Goal: Information Seeking & Learning: Learn about a topic

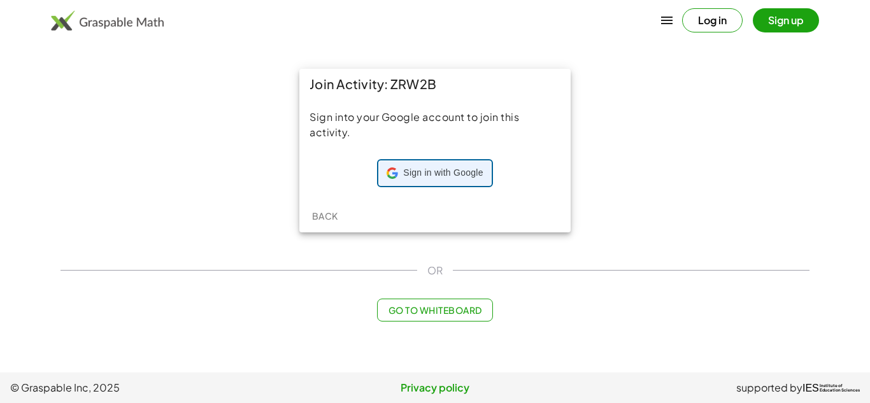
click at [419, 180] on div "Sign in with Google Sign in with Google. Opens in new tab" at bounding box center [435, 173] width 96 height 24
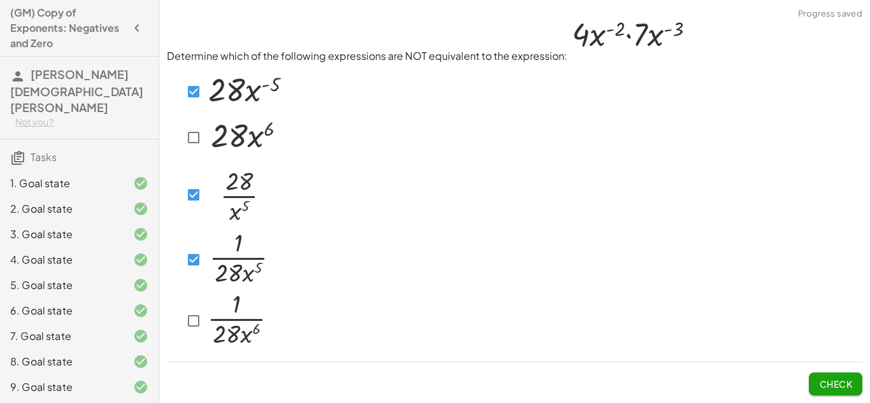
click at [821, 383] on span "Check" at bounding box center [835, 384] width 33 height 11
click at [213, 111] on img at bounding box center [245, 89] width 80 height 43
click at [208, 213] on img at bounding box center [237, 193] width 64 height 67
click at [819, 383] on span "Check" at bounding box center [835, 384] width 33 height 11
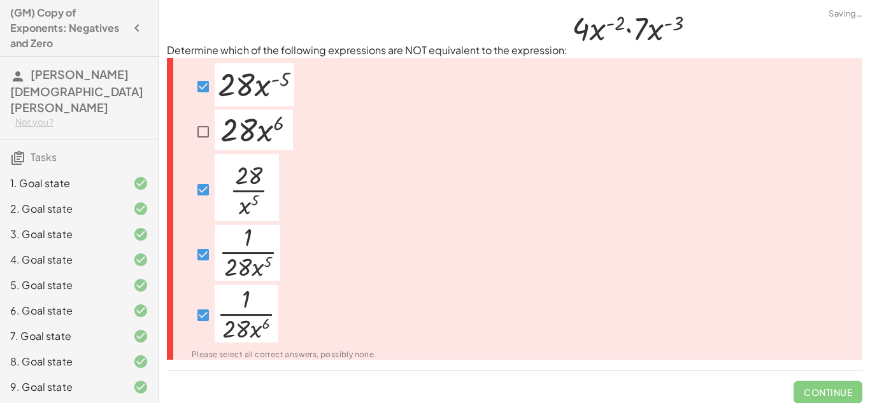
click at [819, 383] on span "Continue" at bounding box center [828, 387] width 69 height 33
click at [212, 99] on div at bounding box center [243, 86] width 103 height 47
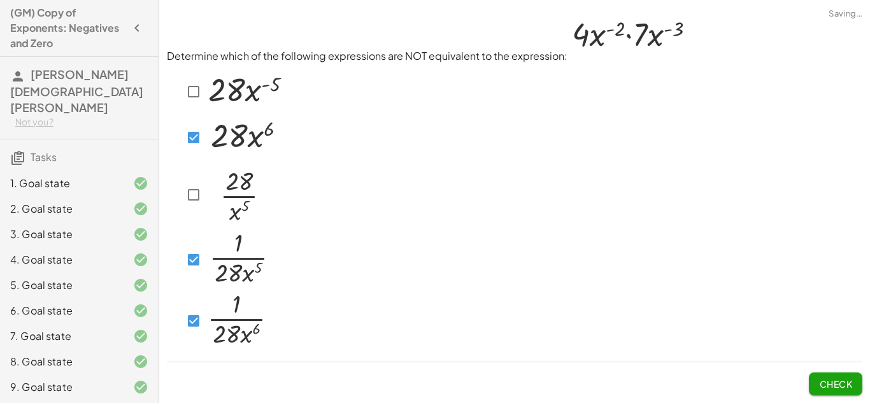
click at [823, 379] on span "Check" at bounding box center [835, 384] width 33 height 11
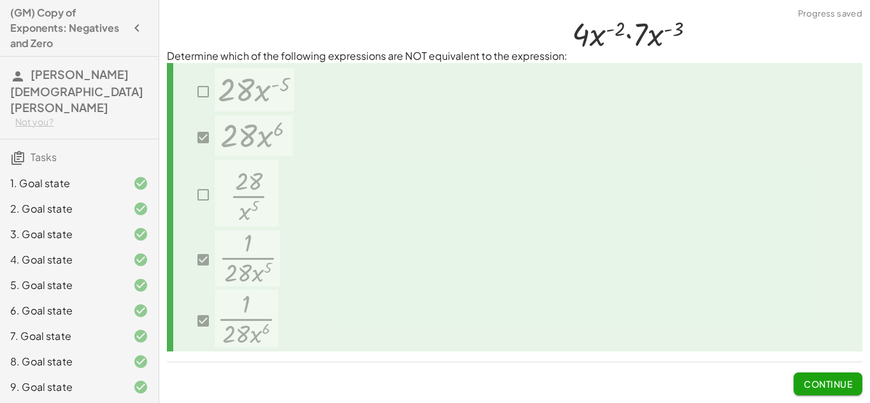
click at [823, 379] on span "Continue" at bounding box center [828, 384] width 48 height 11
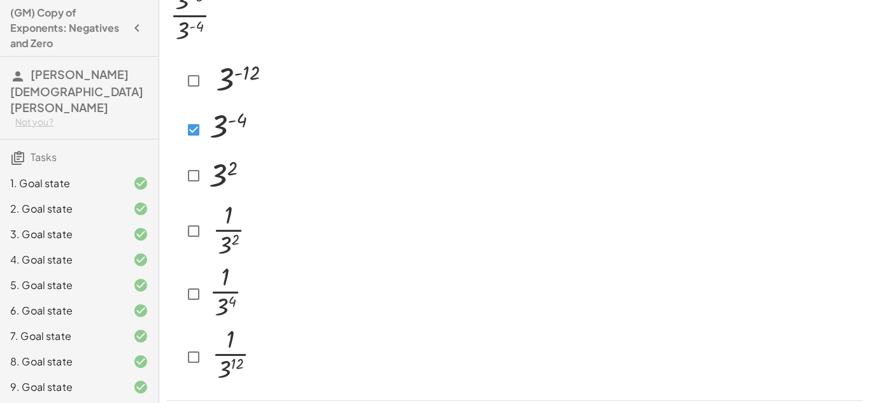
scroll to position [43, 0]
click at [206, 312] on img at bounding box center [227, 291] width 45 height 57
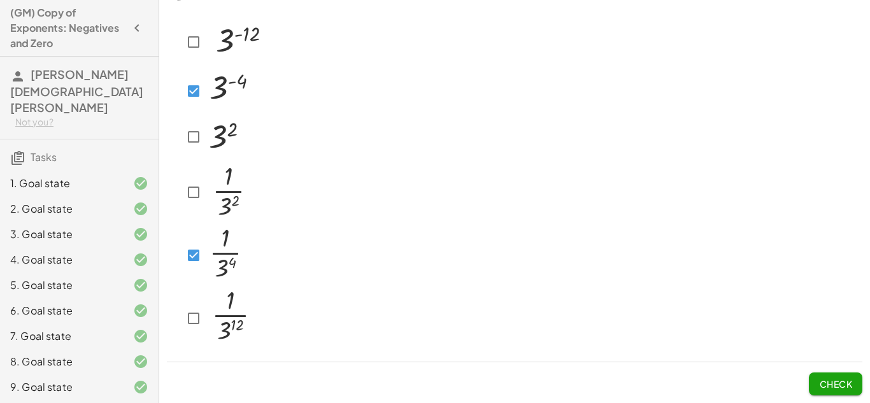
click at [832, 380] on span "Check" at bounding box center [835, 384] width 33 height 11
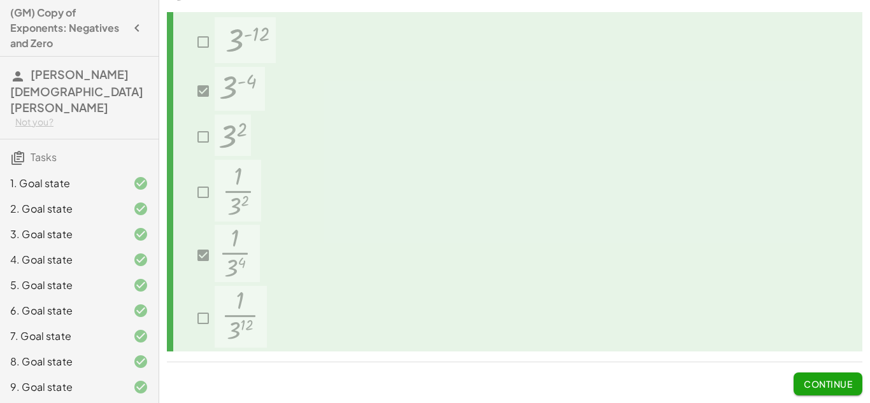
click at [832, 380] on span "Continue" at bounding box center [828, 384] width 48 height 11
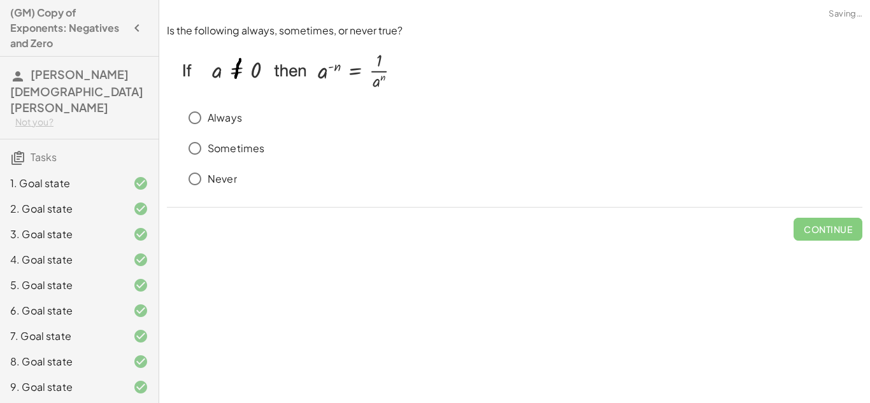
scroll to position [0, 0]
click at [233, 112] on p "Always" at bounding box center [225, 118] width 34 height 15
click at [813, 221] on button "Check" at bounding box center [836, 229] width 54 height 23
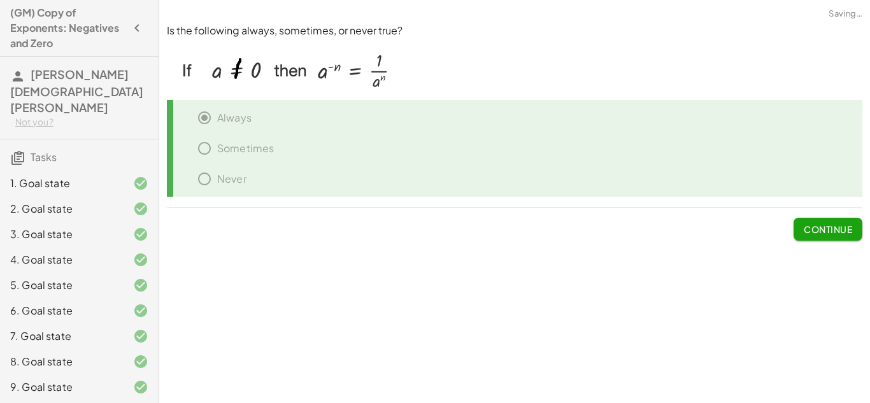
click at [813, 221] on button "Continue" at bounding box center [828, 229] width 69 height 23
